Goal: Transaction & Acquisition: Purchase product/service

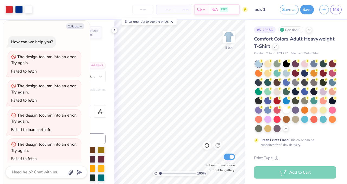
scroll to position [1199, 0]
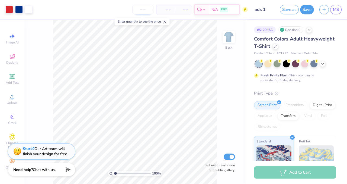
click at [145, 9] on input "number" at bounding box center [142, 10] width 21 height 10
type input "1"
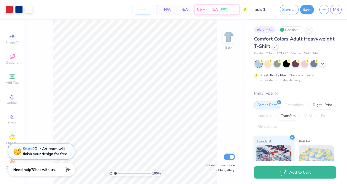
type input "2"
type input "1"
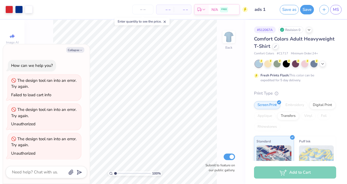
type textarea "x"
